Goal: Information Seeking & Learning: Learn about a topic

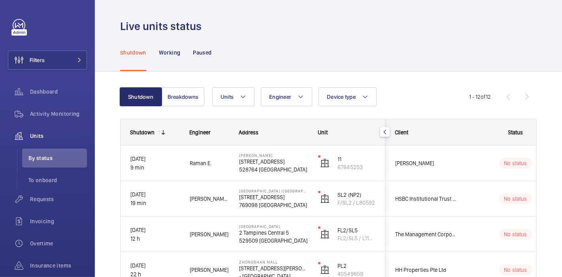
scroll to position [113, 0]
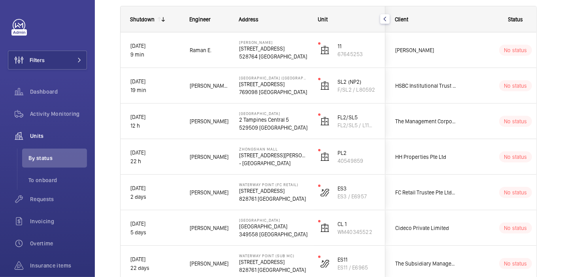
click at [537, 40] on div "Shutdown Breakdowns Units Engineer Device type More filters Reset all filters 1…" at bounding box center [328, 231] width 467 height 546
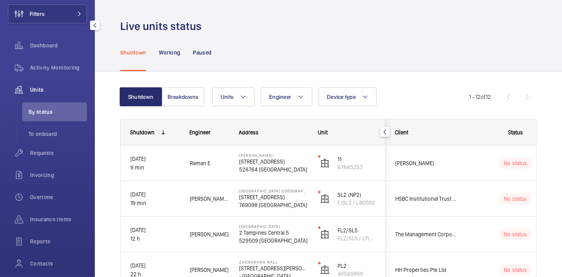
scroll to position [59, 0]
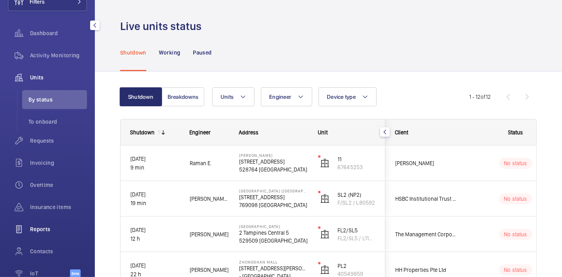
click at [39, 227] on span "Reports" at bounding box center [58, 229] width 57 height 8
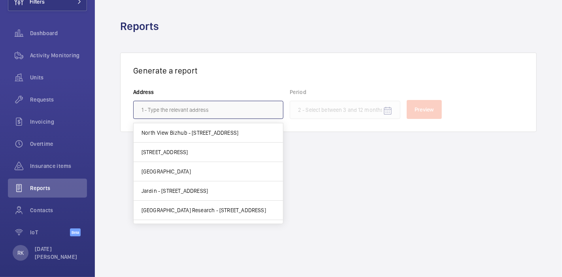
click at [161, 107] on input "text" at bounding box center [208, 110] width 150 height 18
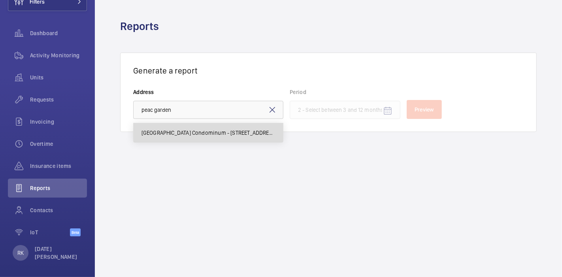
click at [192, 130] on span "Peach Garden Condominum - 6 Peach Garden, SINGAPORE 437606" at bounding box center [209, 133] width 134 height 8
type input "Peach Garden Condominum - 6 Peach Garden, SINGAPORE 437606"
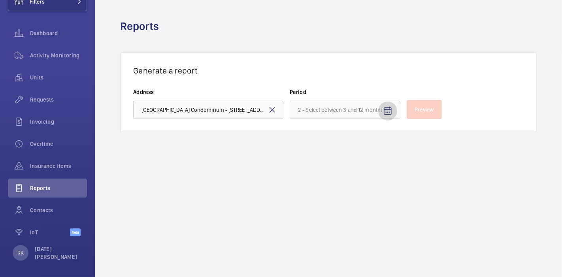
click at [387, 110] on mat-icon "Open calendar" at bounding box center [387, 110] width 9 height 9
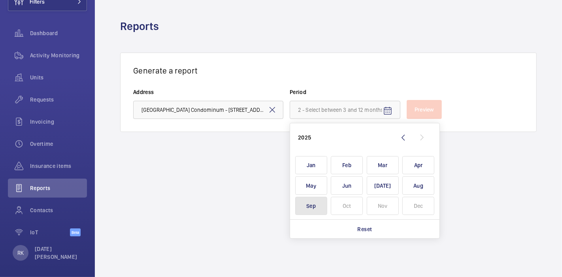
click at [312, 201] on span "Sep" at bounding box center [311, 206] width 32 height 19
click at [377, 183] on span "Jul" at bounding box center [383, 185] width 32 height 19
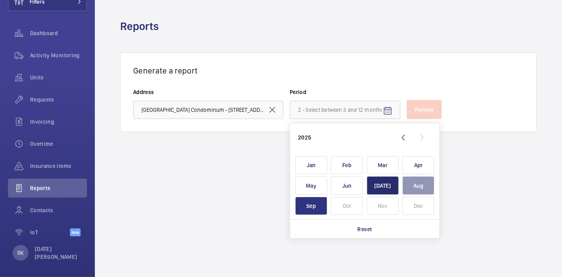
click at [313, 207] on span "Sep" at bounding box center [311, 206] width 32 height 19
type input "July 2025 - September 2025"
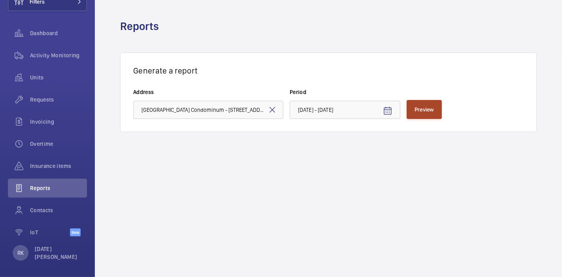
click at [418, 107] on span "Preview" at bounding box center [424, 109] width 19 height 6
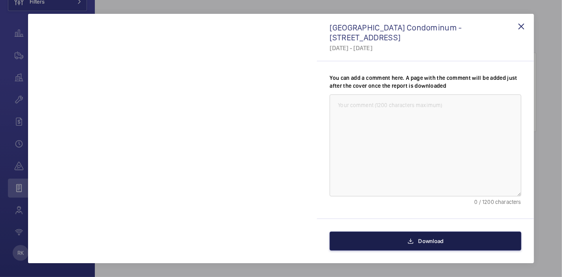
click at [357, 240] on button "Download" at bounding box center [425, 241] width 191 height 19
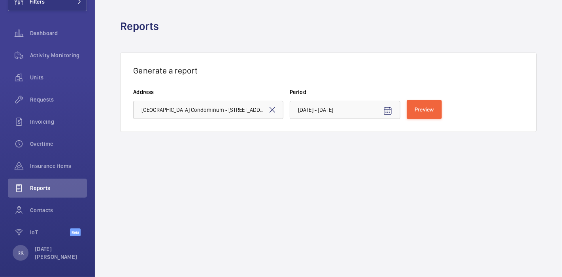
click at [520, 25] on div "Reports" at bounding box center [328, 26] width 417 height 15
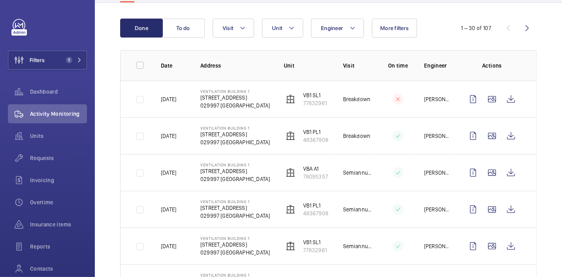
scroll to position [74, 0]
click at [43, 134] on span "Units" at bounding box center [58, 136] width 57 height 8
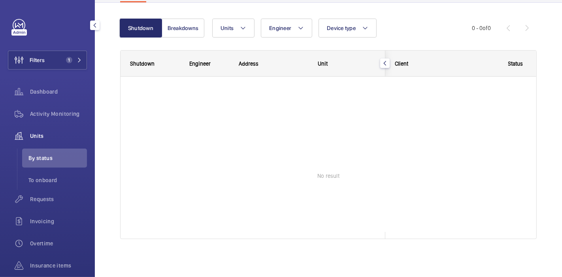
scroll to position [68, 0]
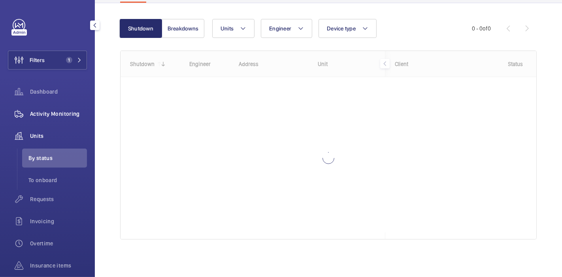
click at [56, 114] on span "Activity Monitoring" at bounding box center [58, 114] width 57 height 8
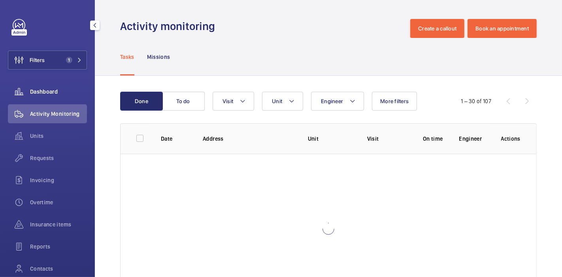
click at [49, 94] on span "Dashboard" at bounding box center [58, 92] width 57 height 8
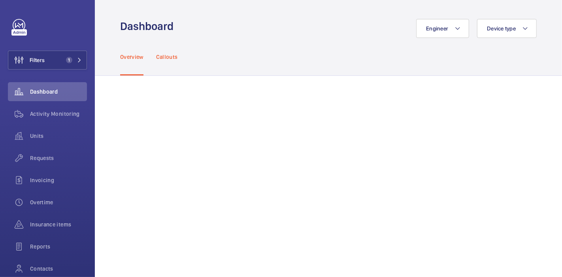
click at [173, 55] on p "Callouts" at bounding box center [167, 57] width 22 height 8
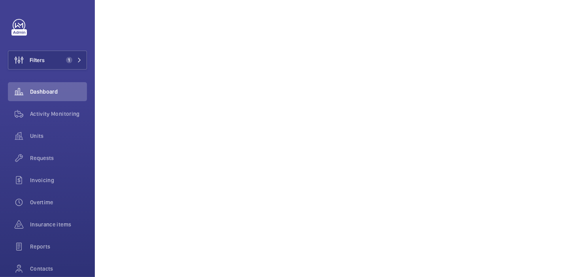
scroll to position [443, 0]
click at [60, 62] on button "Filters 1" at bounding box center [47, 60] width 79 height 19
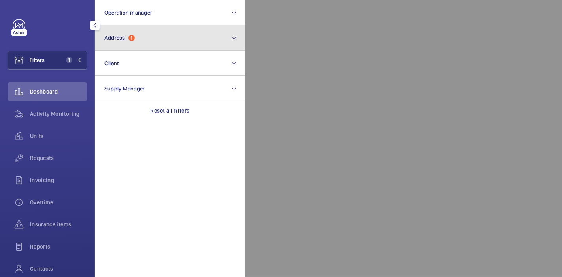
click at [147, 33] on button "Address 1" at bounding box center [170, 37] width 150 height 25
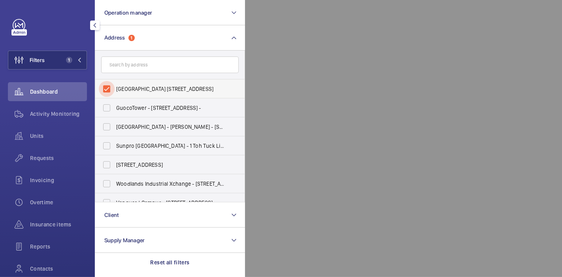
click at [104, 89] on input "[GEOGRAPHIC_DATA] [STREET_ADDRESS]" at bounding box center [107, 89] width 16 height 16
checkbox input "false"
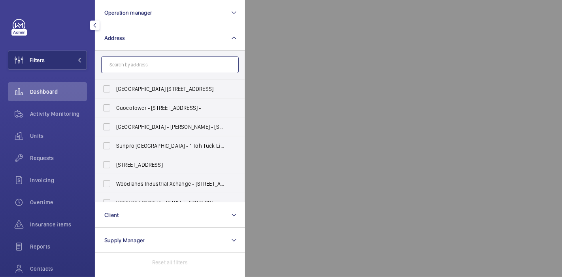
click at [121, 69] on input "text" at bounding box center [170, 65] width 138 height 17
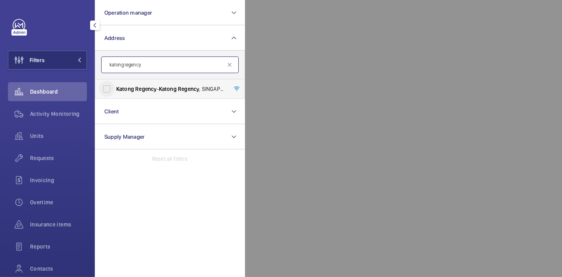
type input "katong regency"
click at [107, 90] on input "Katong Regency - [GEOGRAPHIC_DATA]" at bounding box center [107, 89] width 16 height 16
checkbox input "true"
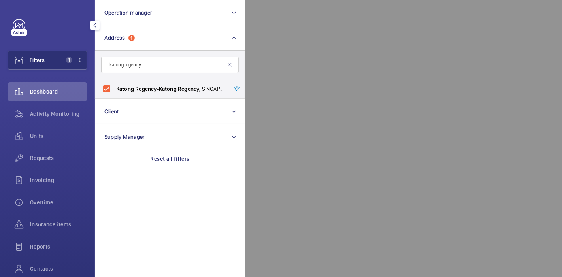
click at [268, 124] on div at bounding box center [526, 138] width 562 height 277
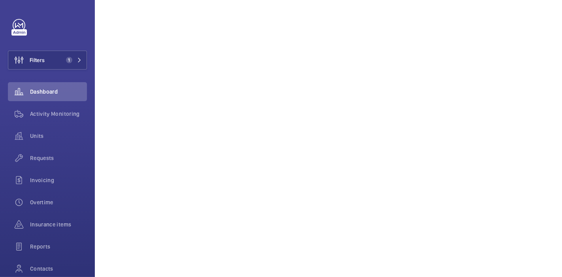
scroll to position [443, 0]
